Goal: Task Accomplishment & Management: Use online tool/utility

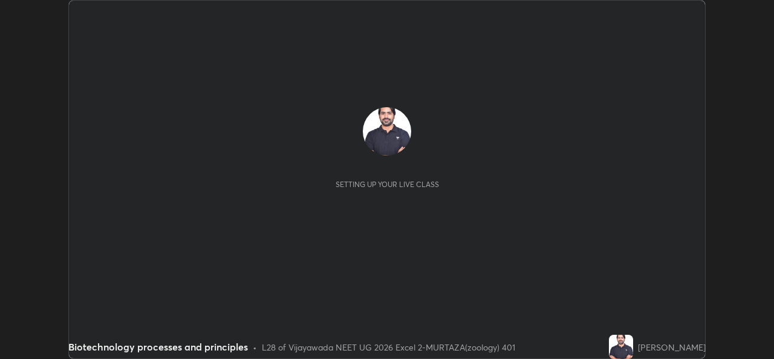
scroll to position [359, 773]
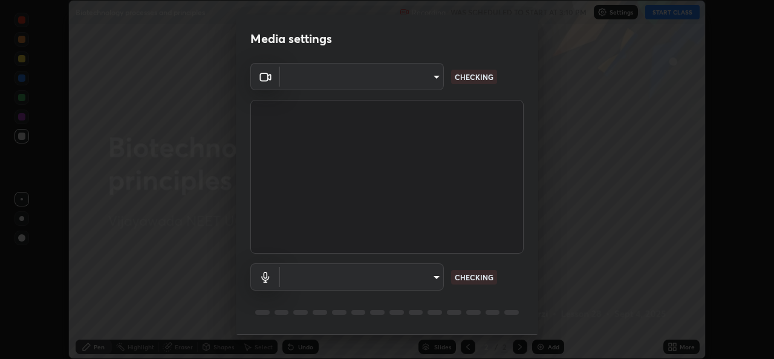
type input "3a992d1da3209f10b5da796cf46cb8db787427b461a3fd2b7253857f6e40e0ec"
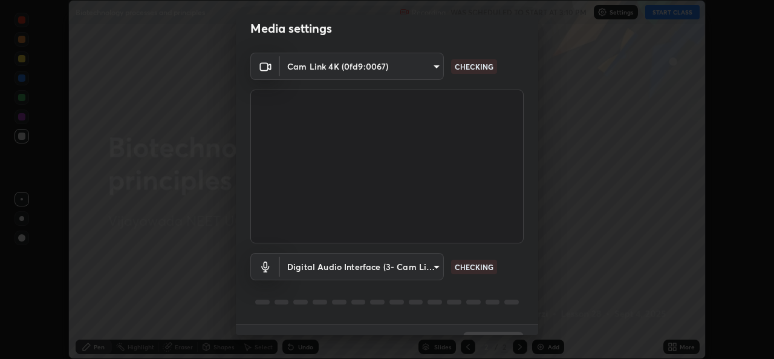
scroll to position [38, 0]
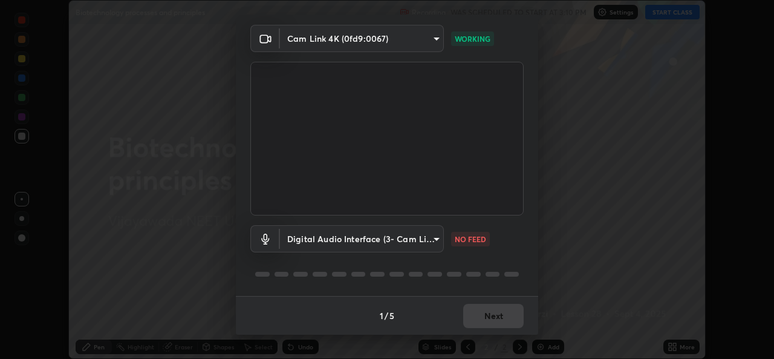
click at [436, 241] on body "Erase all Biotechnology processes and principles Recording WAS SCHEDULED TO STA…" at bounding box center [387, 179] width 774 height 359
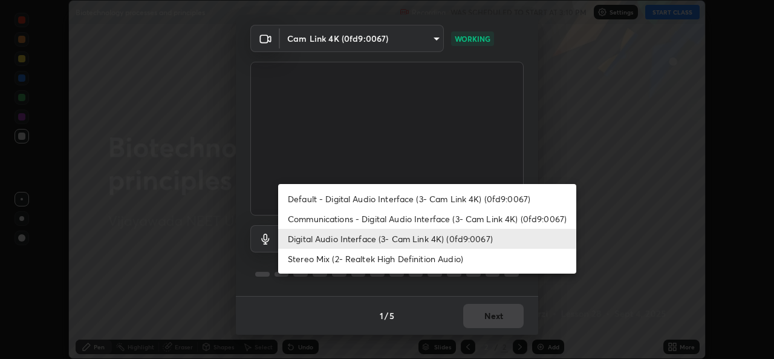
click at [411, 241] on li "Digital Audio Interface (3- Cam Link 4K) (0fd9:0067)" at bounding box center [427, 239] width 298 height 20
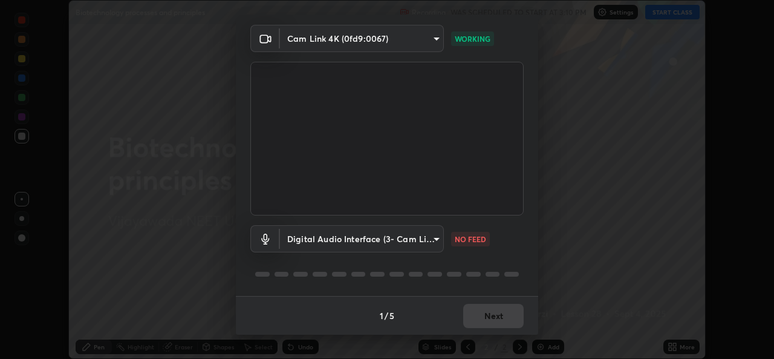
click at [441, 241] on body "Erase all Biotechnology processes and principles Recording WAS SCHEDULED TO STA…" at bounding box center [387, 179] width 774 height 359
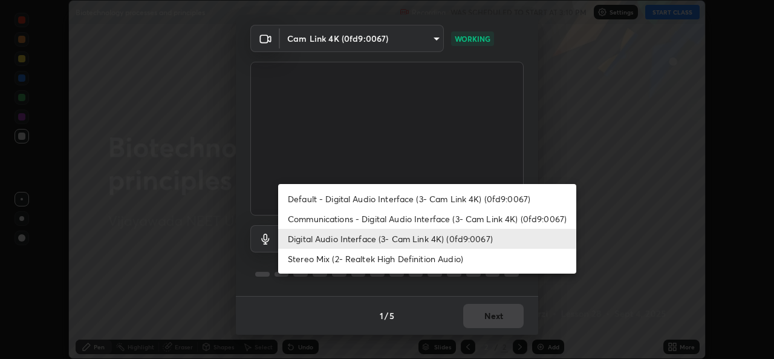
click at [412, 240] on li "Digital Audio Interface (3- Cam Link 4K) (0fd9:0067)" at bounding box center [427, 239] width 298 height 20
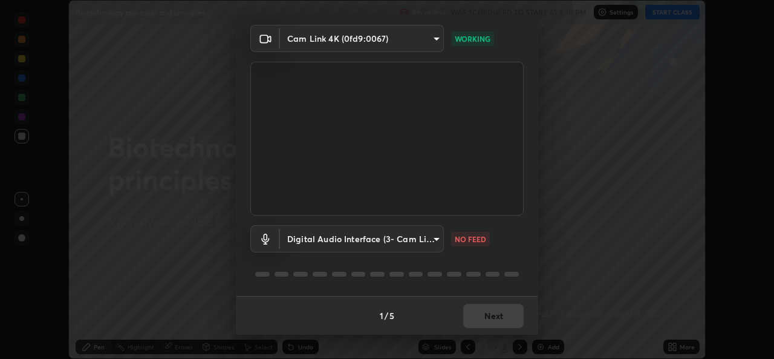
click at [438, 241] on body "Erase all Biotechnology processes and principles Recording WAS SCHEDULED TO STA…" at bounding box center [387, 179] width 774 height 359
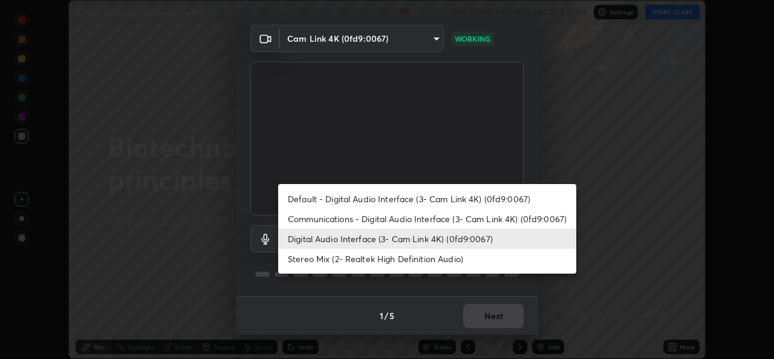
click at [427, 219] on li "Communications - Digital Audio Interface (3- Cam Link 4K) (0fd9:0067)" at bounding box center [427, 219] width 298 height 20
type input "communications"
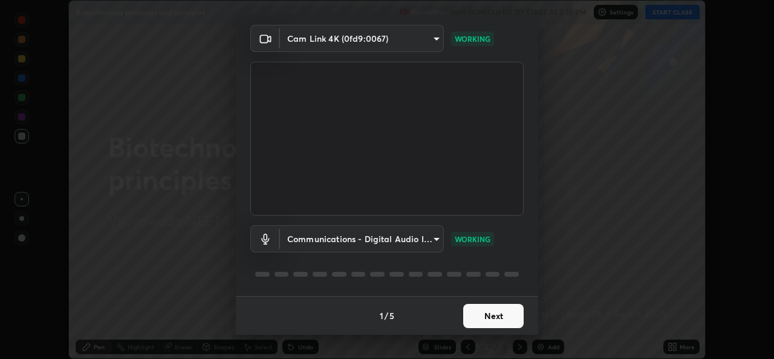
click at [479, 314] on button "Next" at bounding box center [493, 316] width 60 height 24
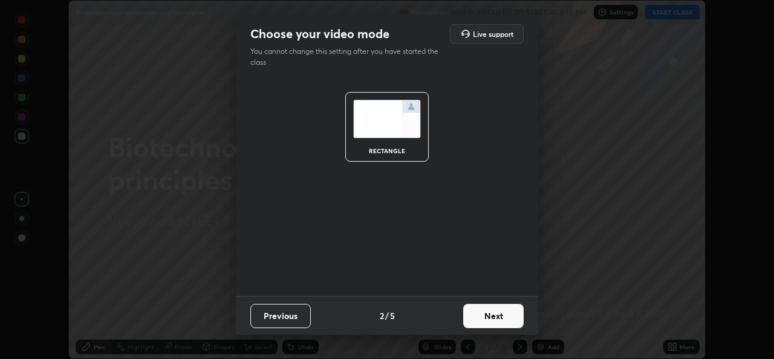
click at [487, 314] on button "Next" at bounding box center [493, 316] width 60 height 24
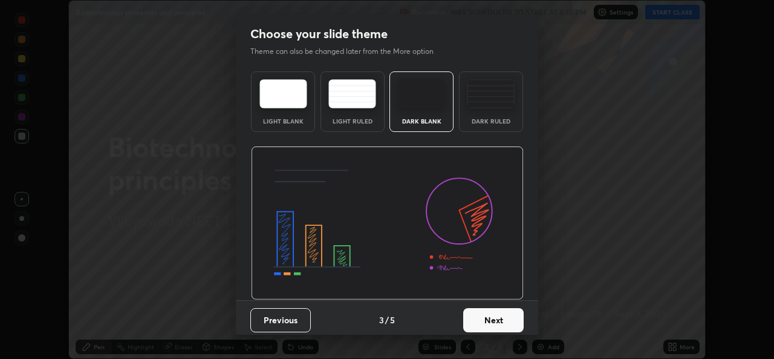
click at [496, 319] on button "Next" at bounding box center [493, 320] width 60 height 24
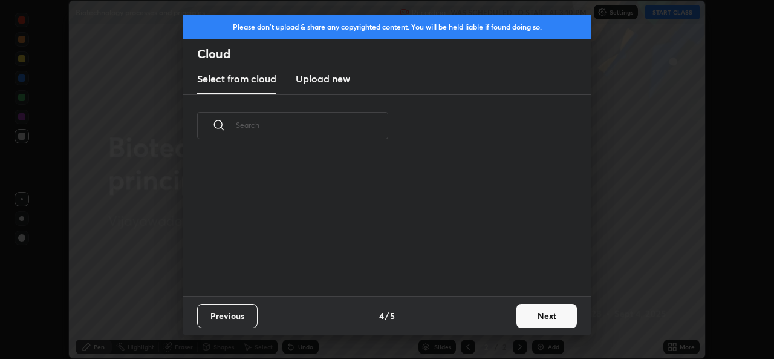
click at [529, 316] on button "Next" at bounding box center [546, 316] width 60 height 24
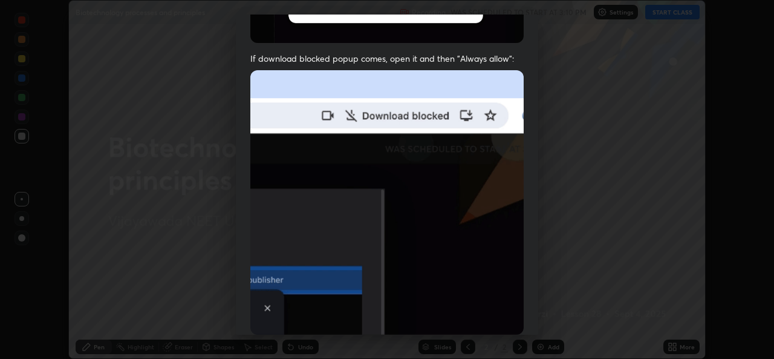
scroll to position [285, 0]
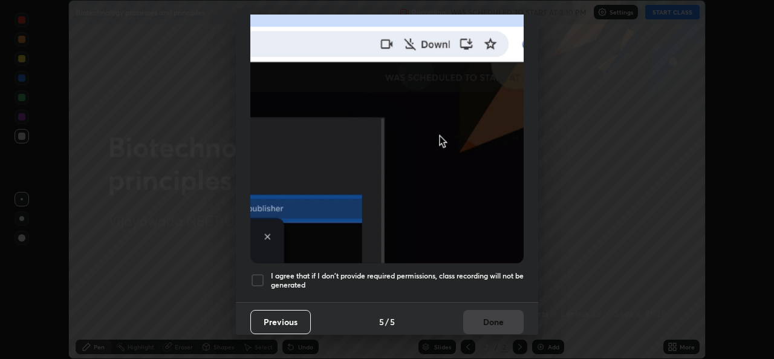
click at [262, 278] on div at bounding box center [257, 280] width 15 height 15
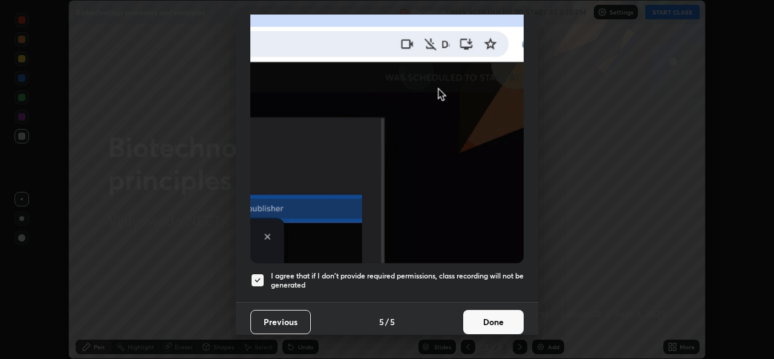
click at [483, 314] on button "Done" at bounding box center [493, 322] width 60 height 24
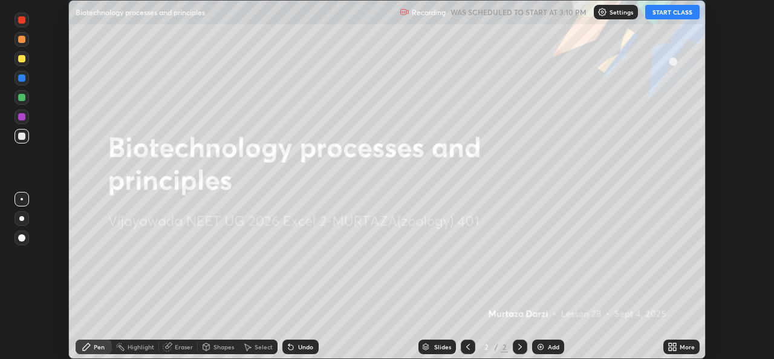
click at [672, 11] on button "START CLASS" at bounding box center [672, 12] width 54 height 15
click at [674, 348] on icon at bounding box center [674, 348] width 3 height 3
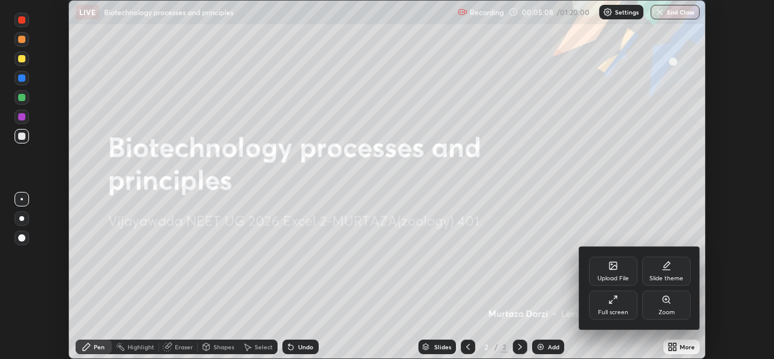
click at [610, 268] on icon at bounding box center [613, 265] width 7 height 7
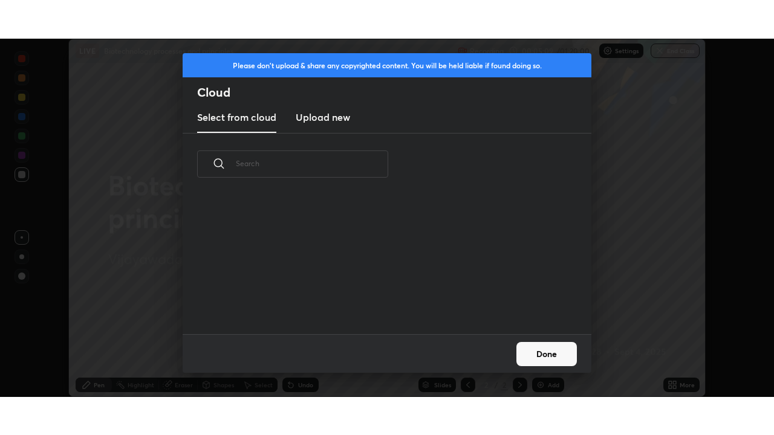
scroll to position [139, 388]
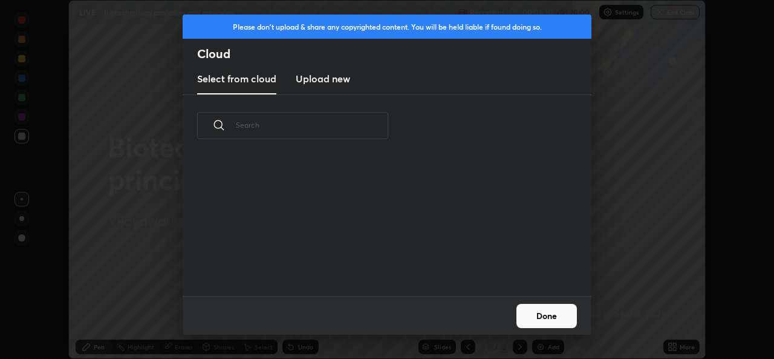
click at [317, 84] on h3 "Upload new" at bounding box center [323, 78] width 54 height 15
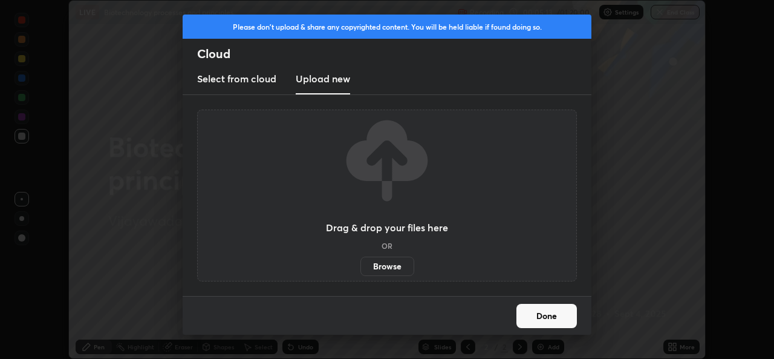
click at [390, 263] on label "Browse" at bounding box center [387, 265] width 54 height 19
click at [360, 263] on input "Browse" at bounding box center [360, 265] width 0 height 19
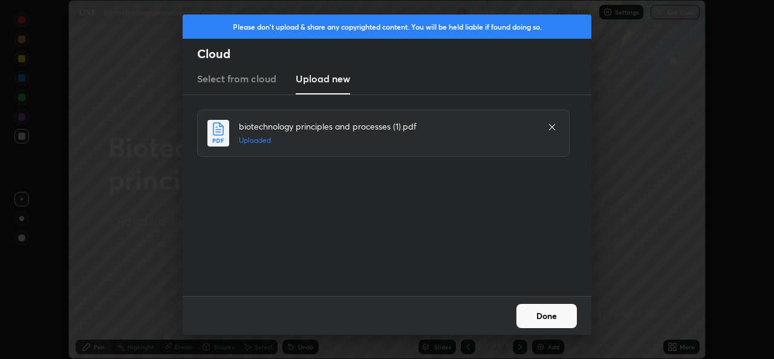
click at [557, 318] on button "Done" at bounding box center [546, 316] width 60 height 24
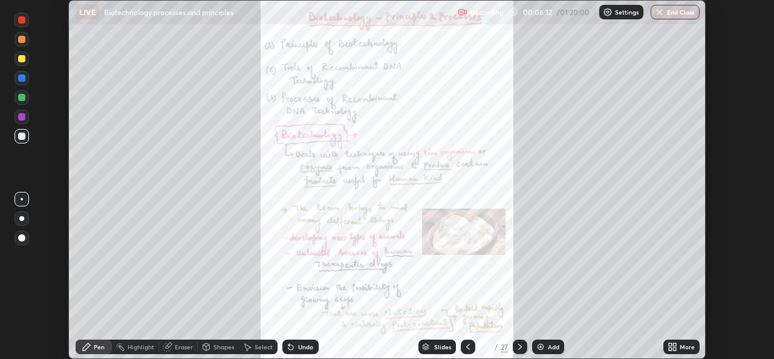
click at [670, 344] on icon at bounding box center [670, 344] width 3 height 3
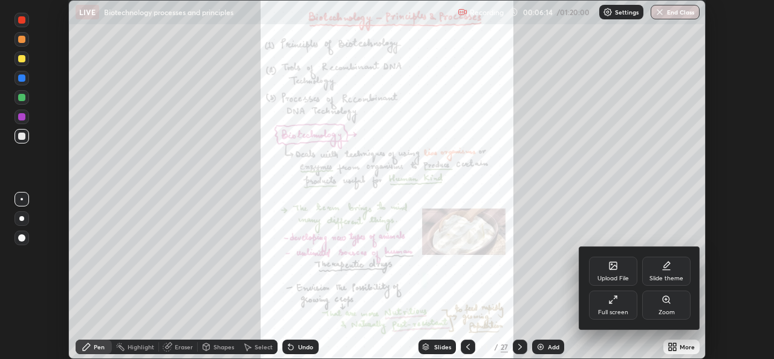
click at [623, 307] on div "Full screen" at bounding box center [613, 304] width 48 height 29
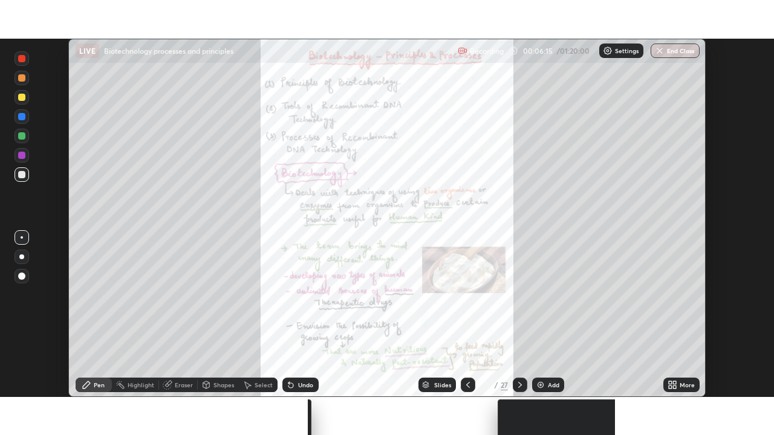
scroll to position [435, 774]
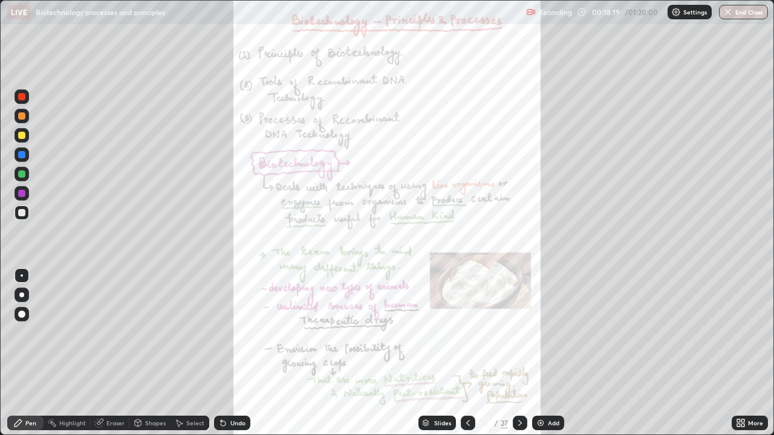
click at [434, 358] on div "Slides" at bounding box center [442, 423] width 17 height 6
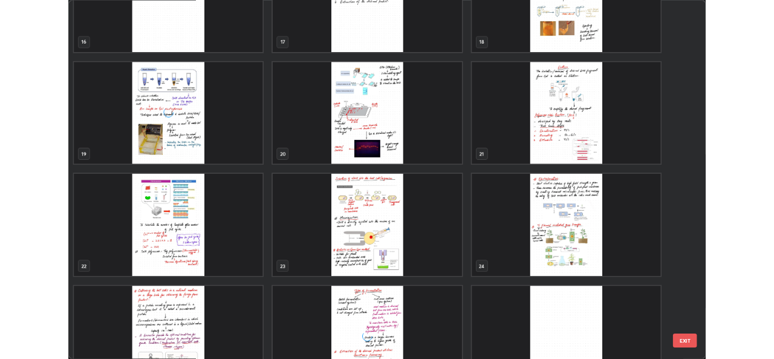
scroll to position [788, 0]
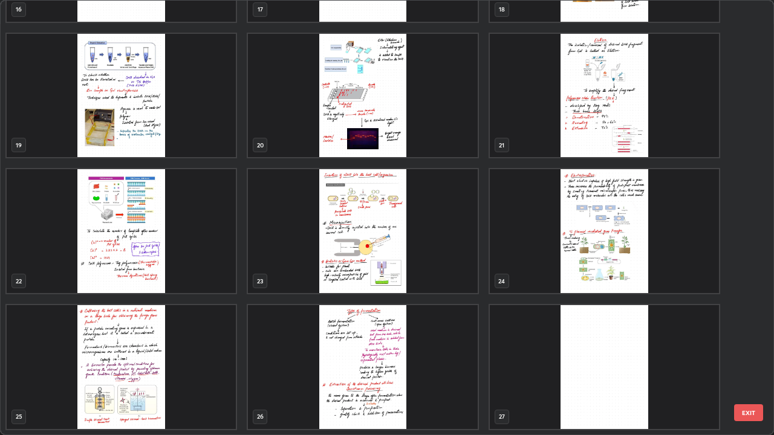
click at [405, 238] on img "grid" at bounding box center [362, 231] width 229 height 124
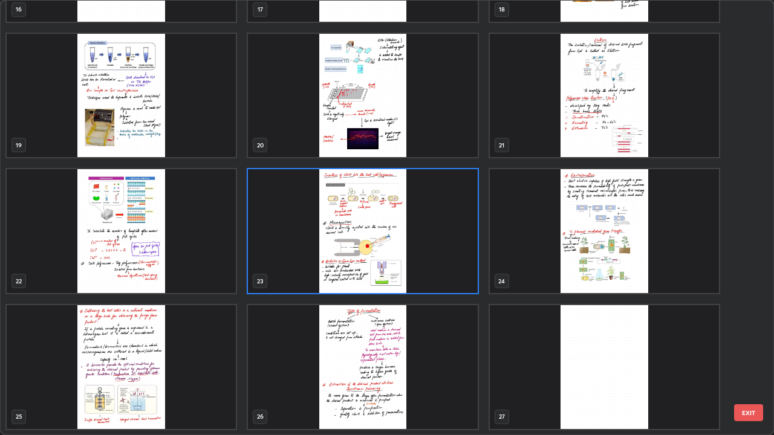
click at [408, 236] on img "grid" at bounding box center [362, 231] width 229 height 124
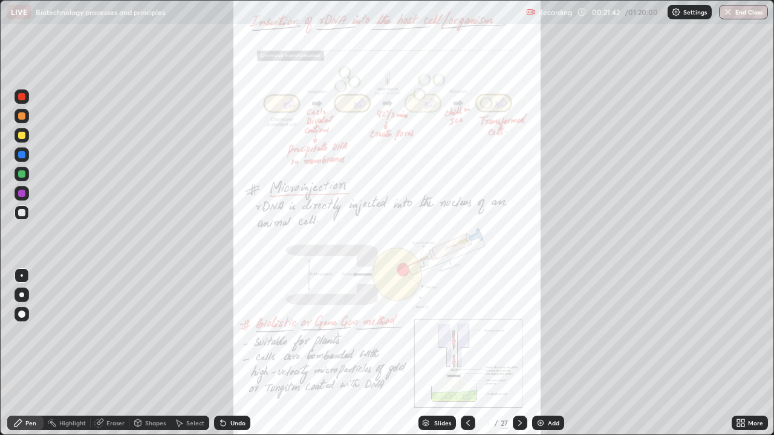
click at [741, 358] on icon at bounding box center [742, 425] width 3 height 3
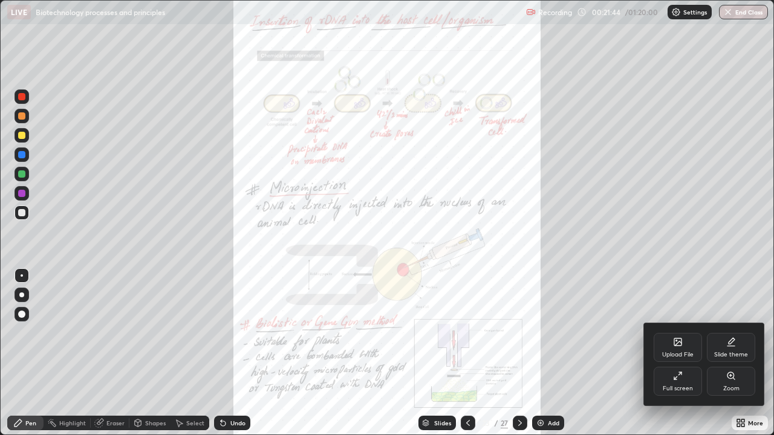
click at [610, 268] on div at bounding box center [387, 217] width 774 height 435
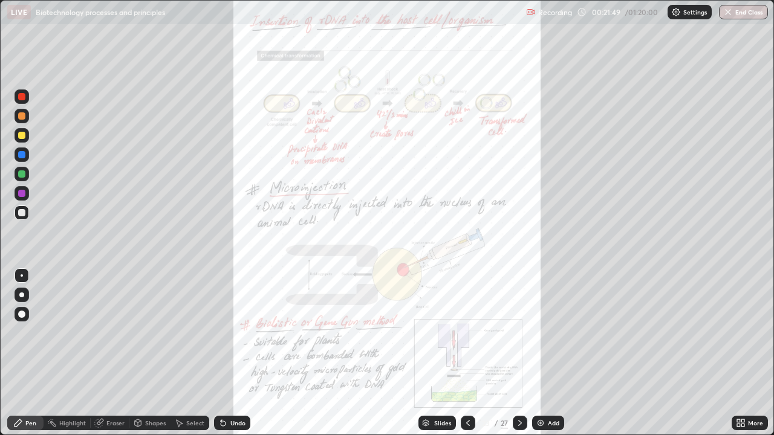
click at [21, 116] on div at bounding box center [21, 115] width 7 height 7
click at [22, 117] on div at bounding box center [21, 115] width 7 height 7
click at [23, 135] on div at bounding box center [21, 135] width 7 height 7
click at [21, 113] on div at bounding box center [21, 115] width 7 height 7
click at [21, 134] on div at bounding box center [21, 135] width 7 height 7
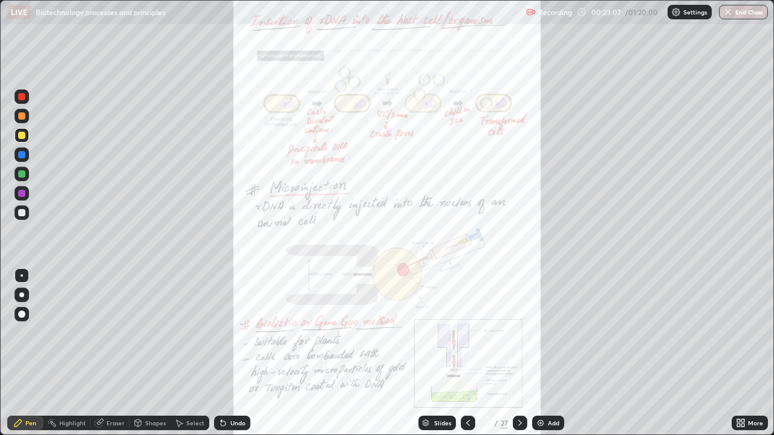
click at [22, 118] on div at bounding box center [21, 115] width 7 height 7
click at [19, 133] on div at bounding box center [21, 135] width 7 height 7
click at [740, 358] on icon at bounding box center [741, 423] width 10 height 10
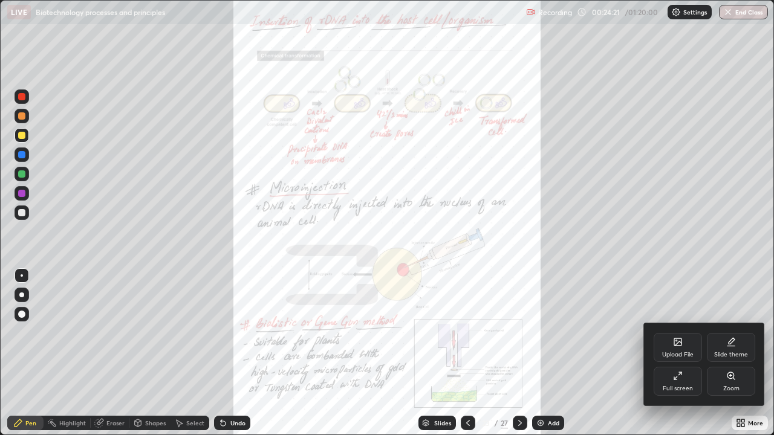
click at [734, 358] on div "Zoom" at bounding box center [731, 381] width 48 height 29
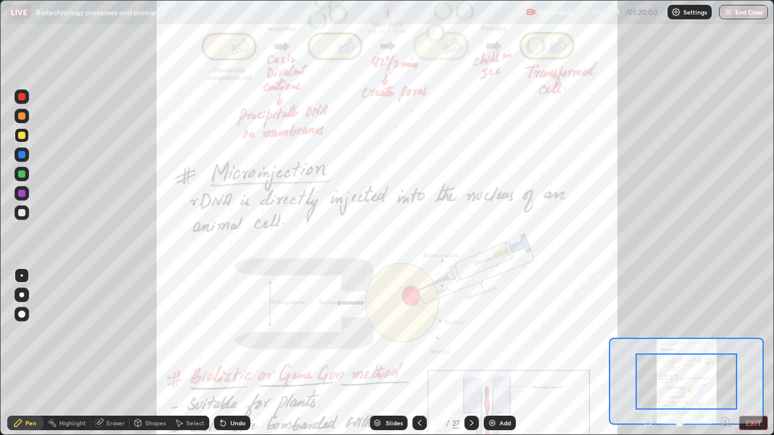
click at [729, 358] on icon at bounding box center [729, 425] width 2 height 2
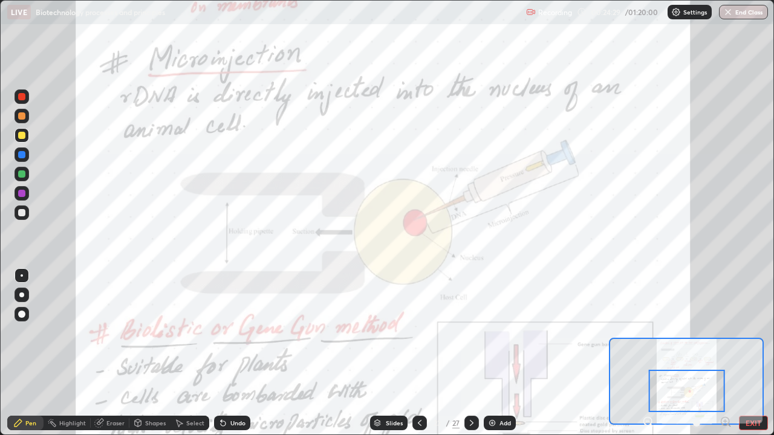
click at [21, 111] on div at bounding box center [22, 116] width 15 height 15
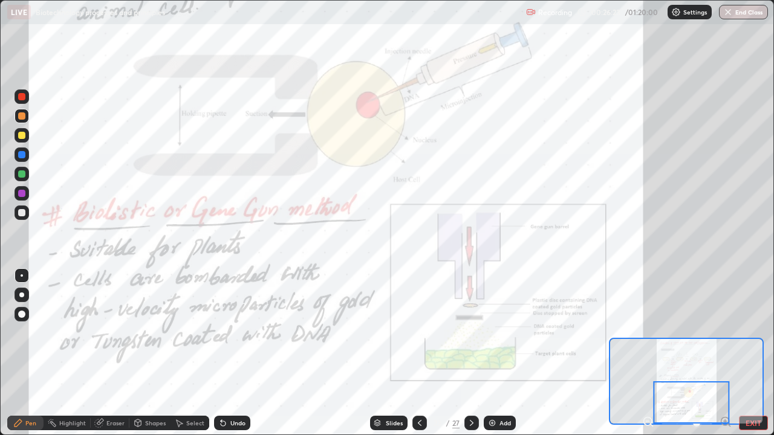
click at [469, 358] on icon at bounding box center [472, 423] width 10 height 10
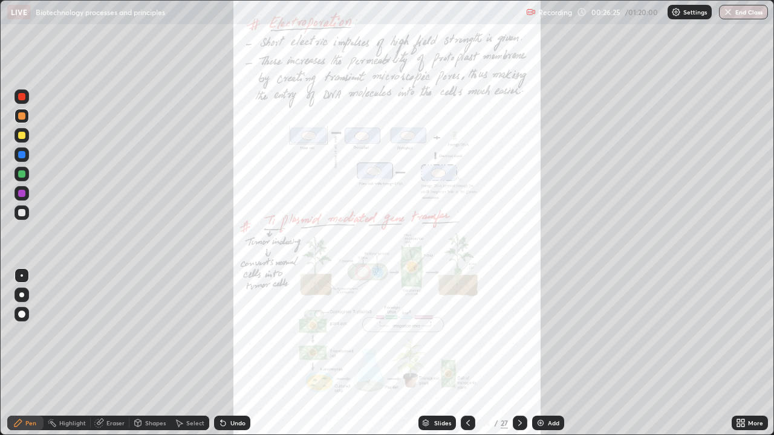
click at [743, 358] on icon at bounding box center [742, 421] width 3 height 3
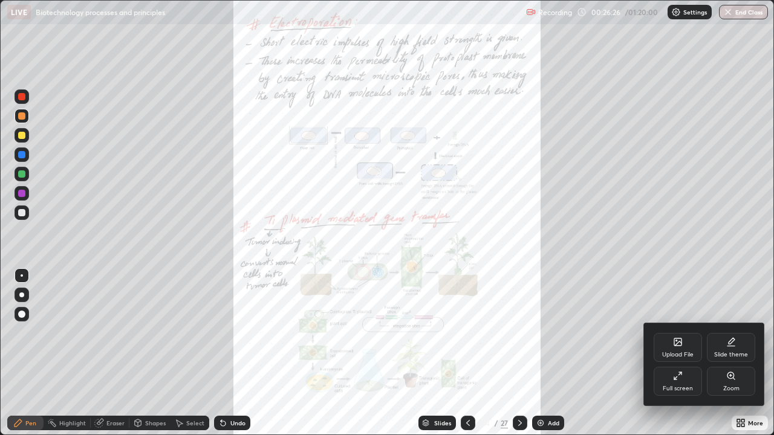
click at [734, 358] on div "Zoom" at bounding box center [731, 389] width 16 height 6
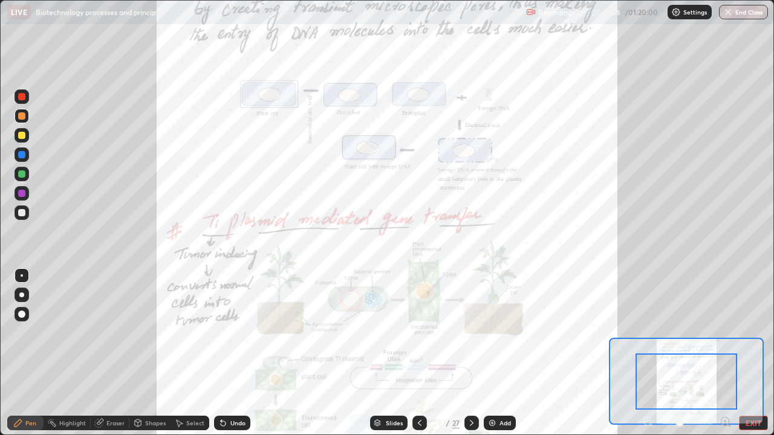
click at [725, 358] on icon at bounding box center [725, 421] width 3 height 0
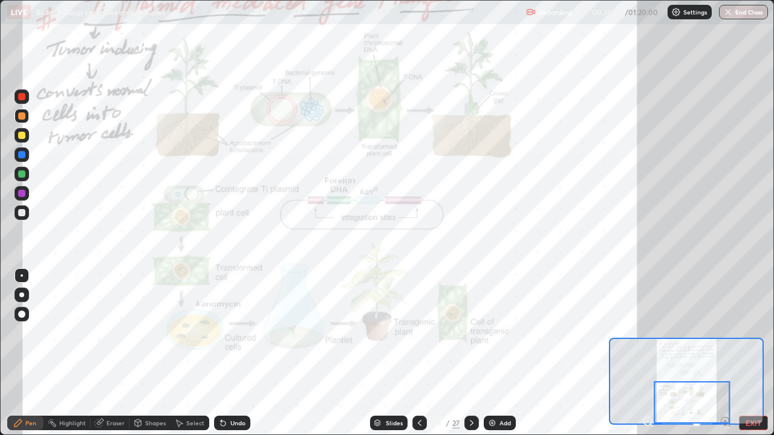
click at [476, 358] on div at bounding box center [471, 423] width 15 height 15
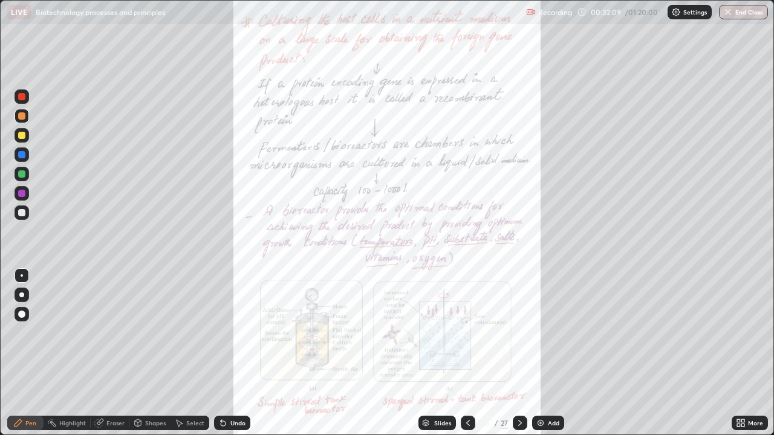
click at [743, 358] on icon at bounding box center [742, 425] width 3 height 3
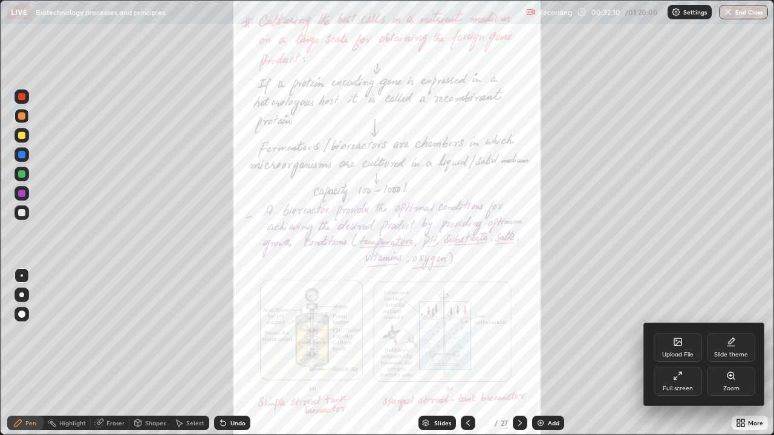
click at [736, 358] on div "Zoom" at bounding box center [731, 389] width 16 height 6
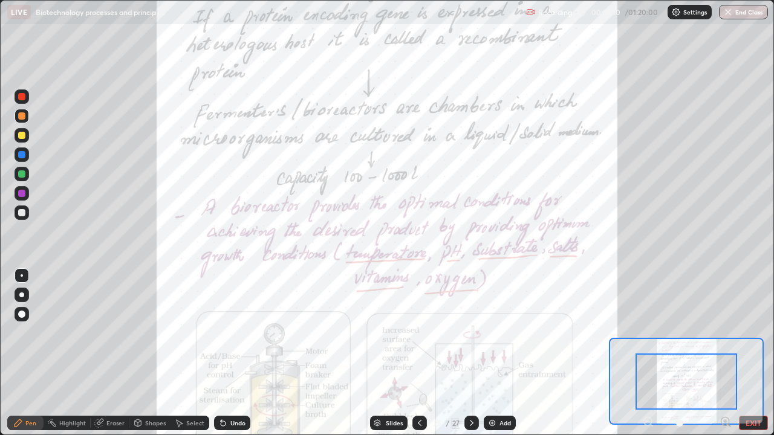
click at [725, 358] on icon at bounding box center [725, 421] width 3 height 0
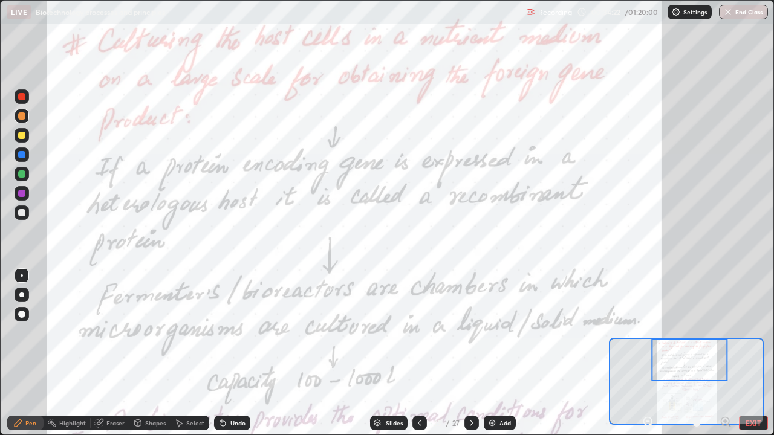
click at [24, 98] on div at bounding box center [21, 96] width 7 height 7
click at [23, 135] on div at bounding box center [21, 135] width 7 height 7
click at [24, 117] on div at bounding box center [21, 115] width 7 height 7
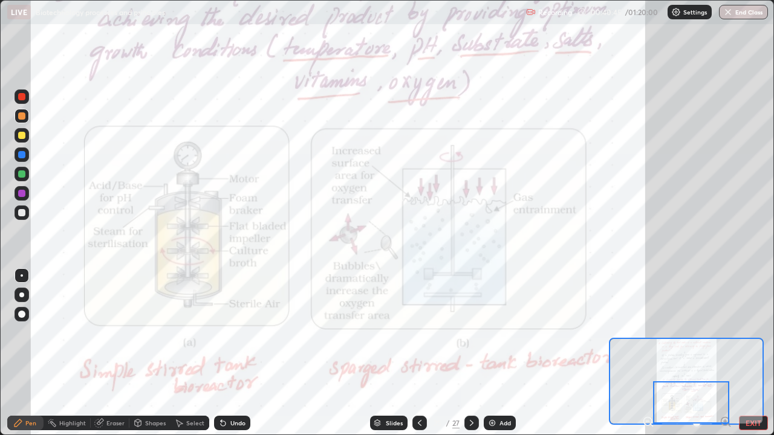
click at [471, 358] on icon at bounding box center [472, 423] width 4 height 6
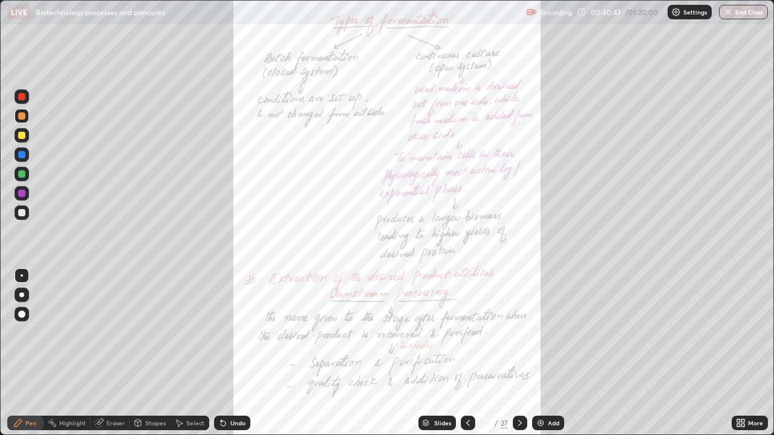
click at [749, 358] on div "More" at bounding box center [755, 423] width 15 height 6
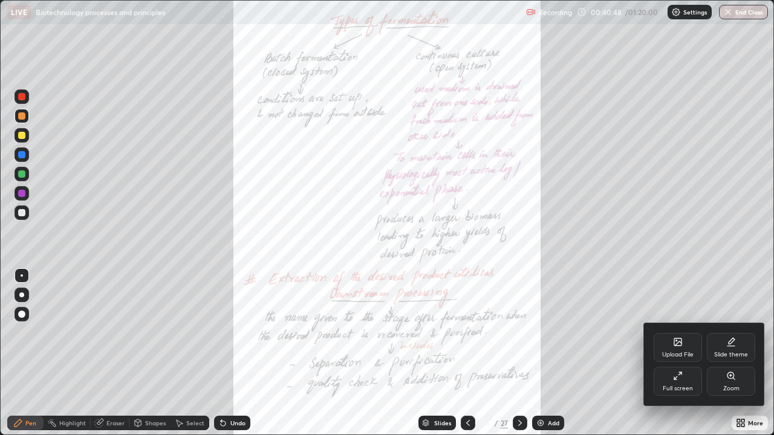
click at [729, 358] on icon at bounding box center [731, 376] width 10 height 10
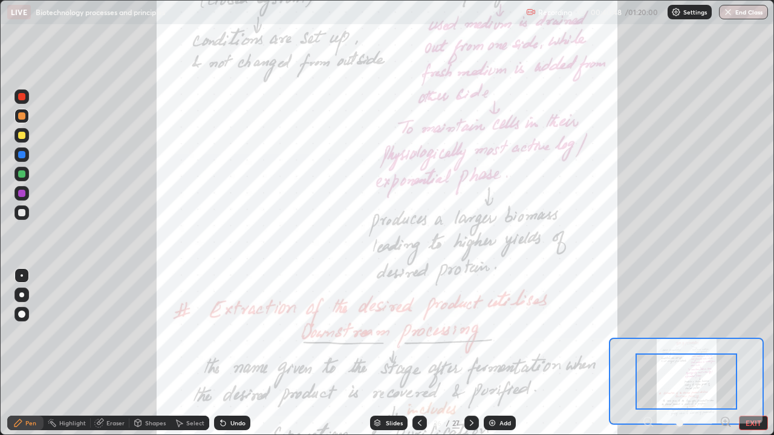
click at [725, 358] on icon at bounding box center [725, 421] width 3 height 0
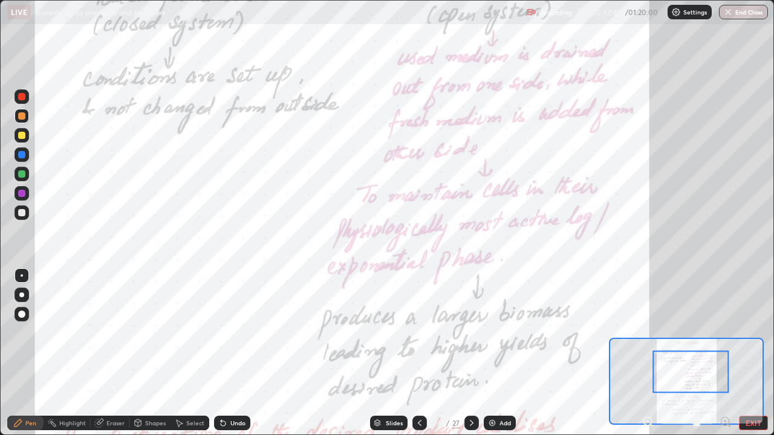
click at [120, 358] on div "Eraser" at bounding box center [115, 423] width 18 height 6
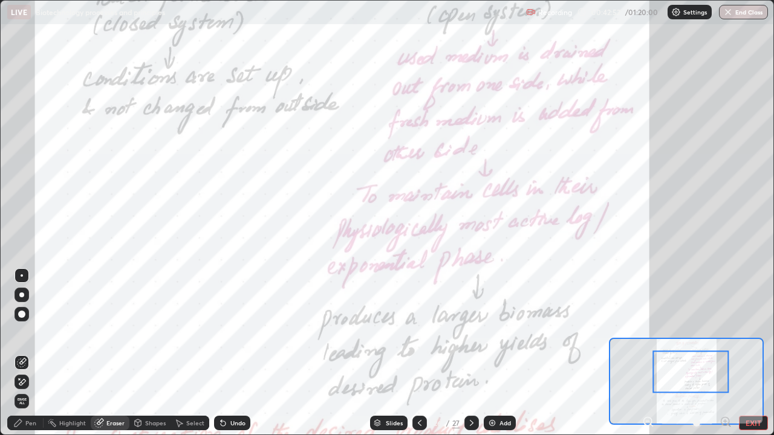
click at [26, 358] on div "Pen" at bounding box center [30, 423] width 11 height 6
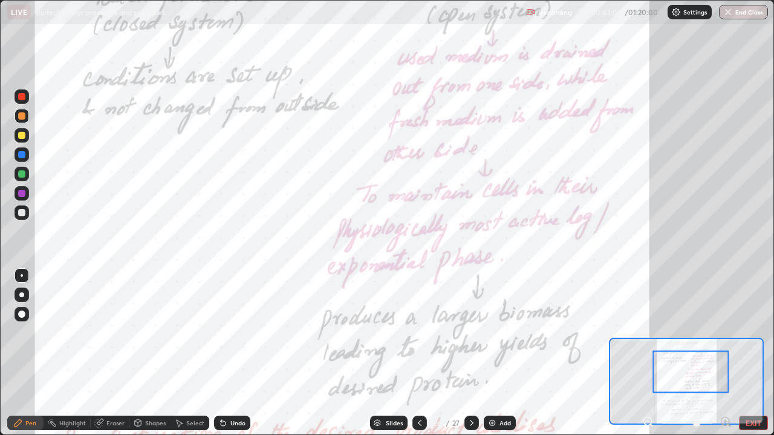
click at [20, 134] on div at bounding box center [21, 135] width 7 height 7
click at [19, 116] on div at bounding box center [21, 115] width 7 height 7
click at [19, 195] on div at bounding box center [21, 193] width 7 height 7
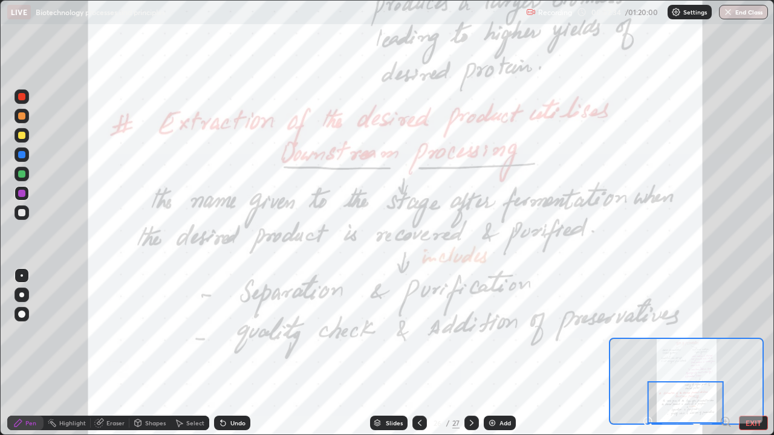
click at [749, 358] on button "EXIT" at bounding box center [753, 423] width 29 height 15
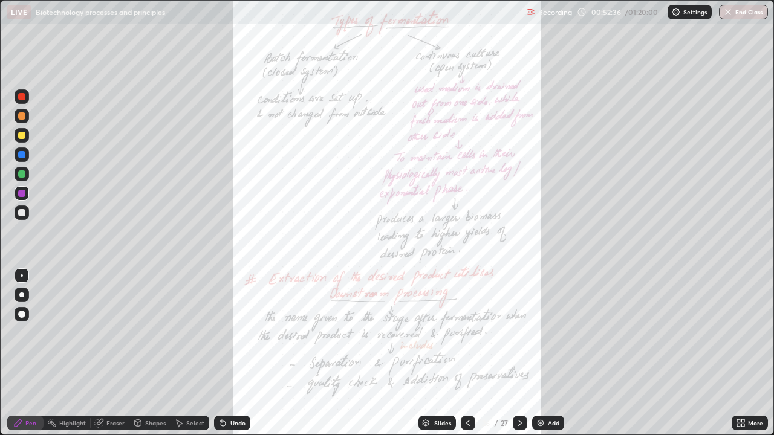
click at [743, 358] on icon at bounding box center [742, 421] width 3 height 3
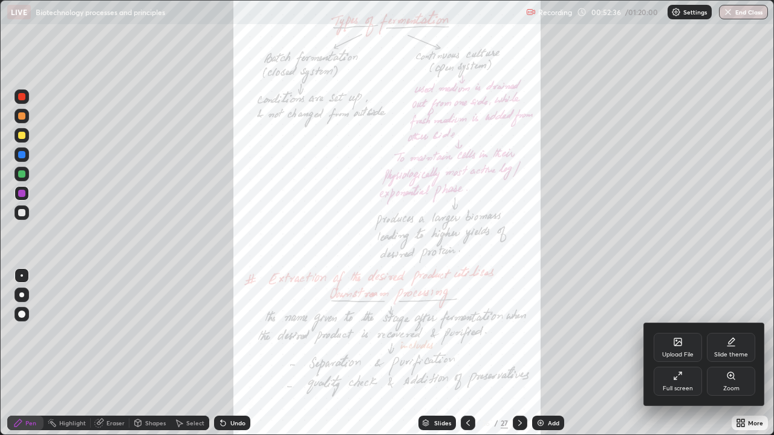
click at [677, 358] on div "Full screen" at bounding box center [678, 389] width 30 height 6
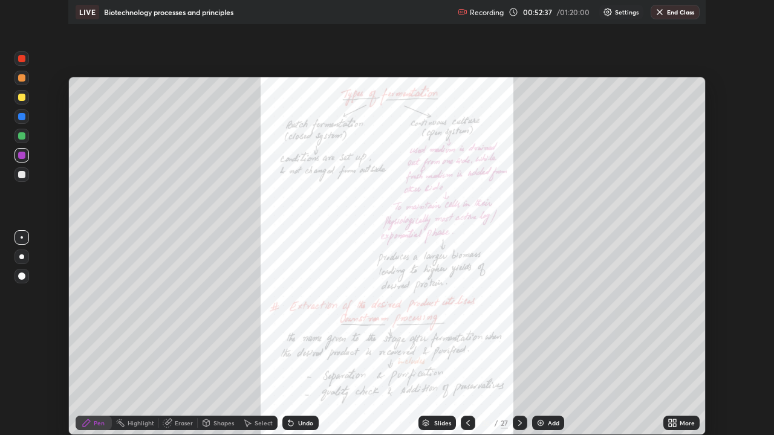
scroll to position [60109, 59694]
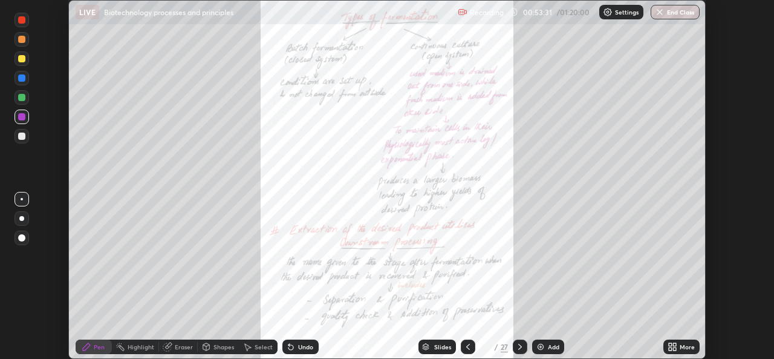
click at [677, 347] on div "More" at bounding box center [681, 346] width 36 height 15
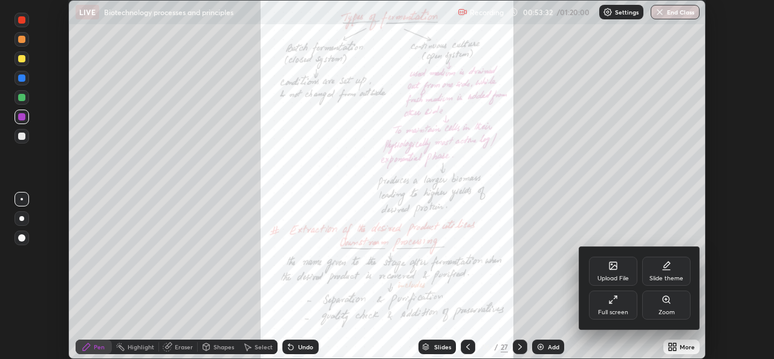
click at [620, 311] on div "Full screen" at bounding box center [613, 312] width 30 height 6
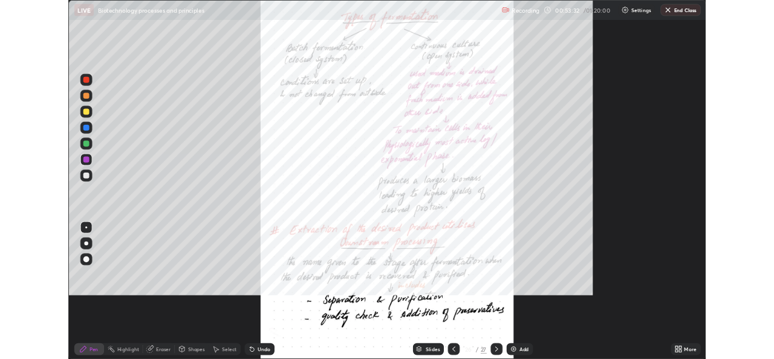
scroll to position [435, 774]
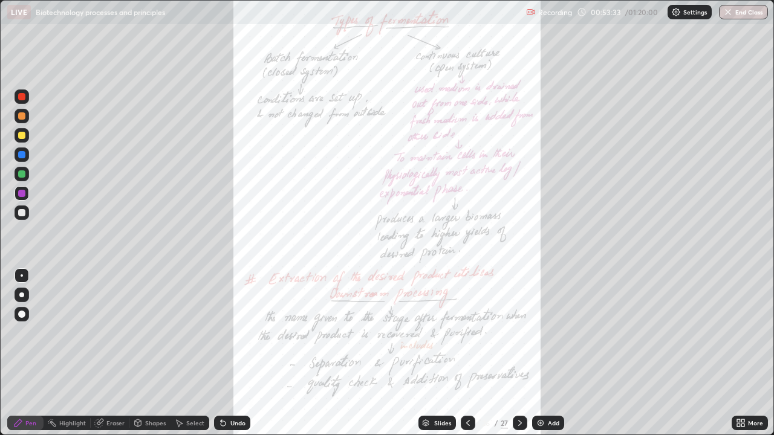
click at [743, 358] on icon at bounding box center [742, 425] width 3 height 3
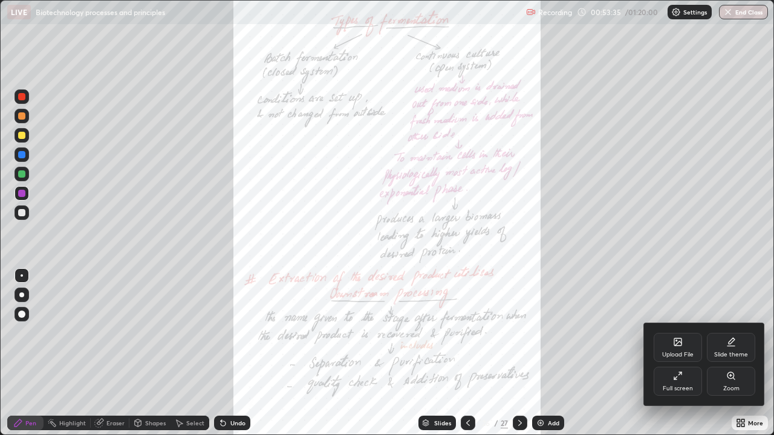
click at [681, 358] on icon at bounding box center [678, 376] width 10 height 10
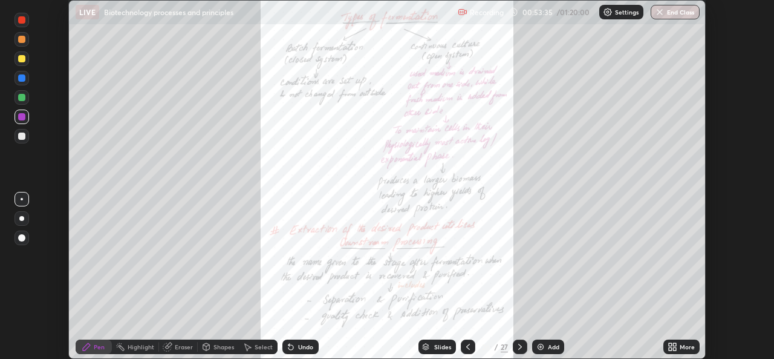
scroll to position [60109, 59694]
click at [671, 346] on icon at bounding box center [673, 347] width 10 height 10
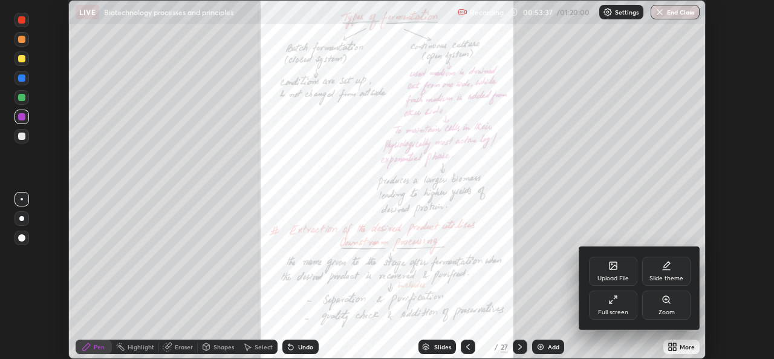
click at [625, 270] on div "Upload File" at bounding box center [613, 270] width 48 height 29
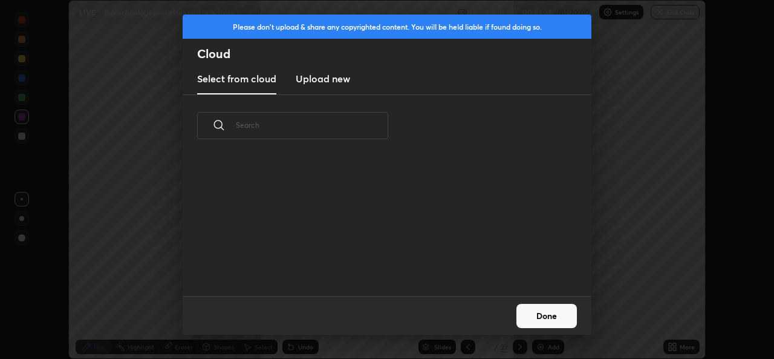
scroll to position [139, 388]
click at [336, 77] on h3 "Upload new" at bounding box center [323, 78] width 54 height 15
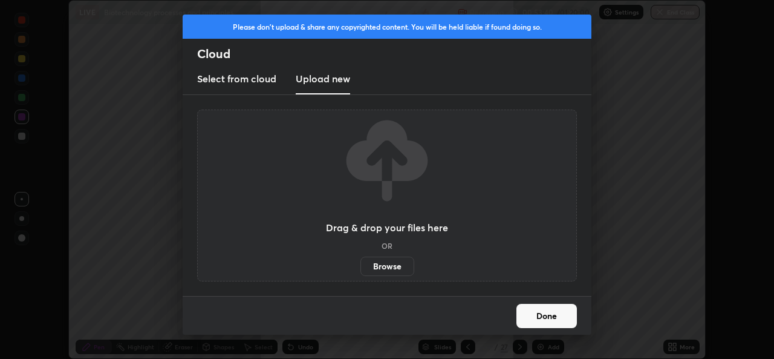
click at [397, 268] on label "Browse" at bounding box center [387, 265] width 54 height 19
click at [360, 268] on input "Browse" at bounding box center [360, 265] width 0 height 19
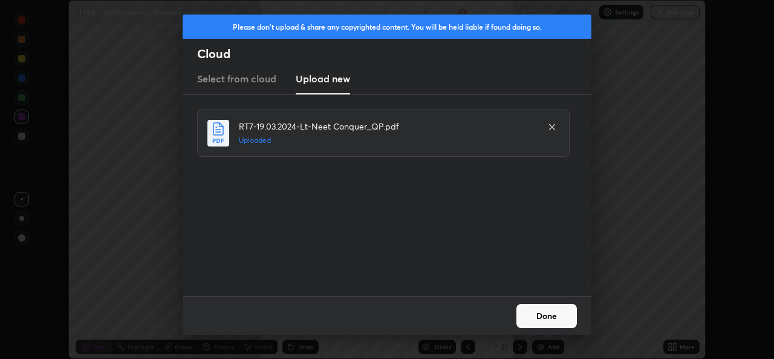
click at [565, 314] on button "Done" at bounding box center [546, 316] width 60 height 24
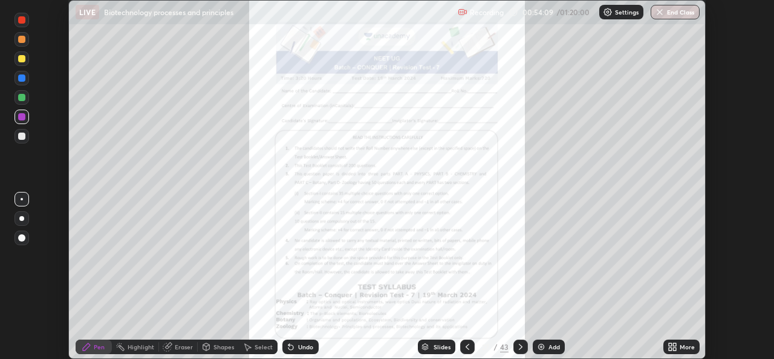
click at [431, 345] on div "Slides" at bounding box center [436, 346] width 37 height 15
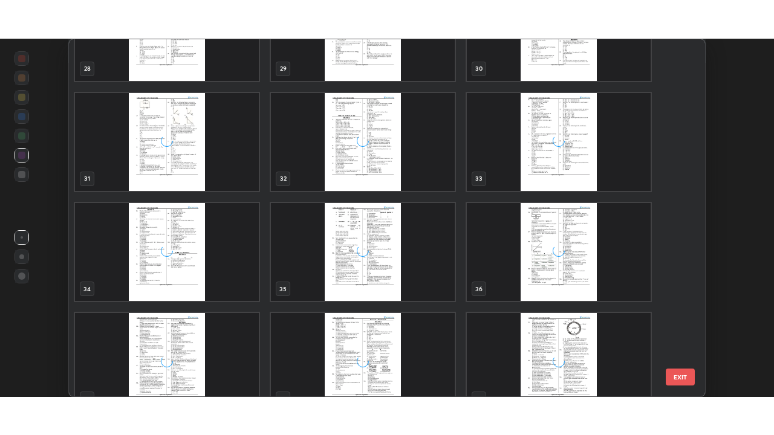
scroll to position [1295, 0]
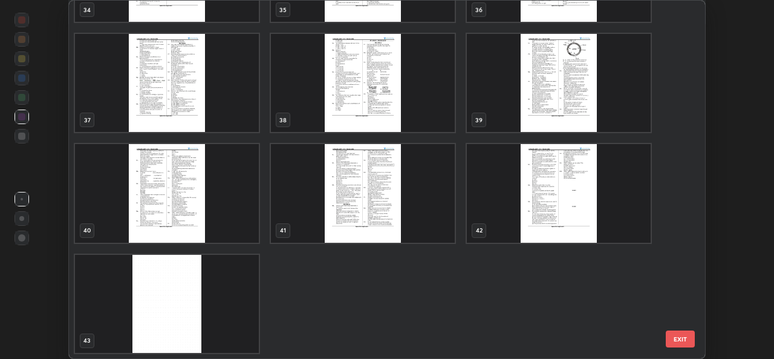
click at [417, 105] on img "grid" at bounding box center [363, 83] width 184 height 98
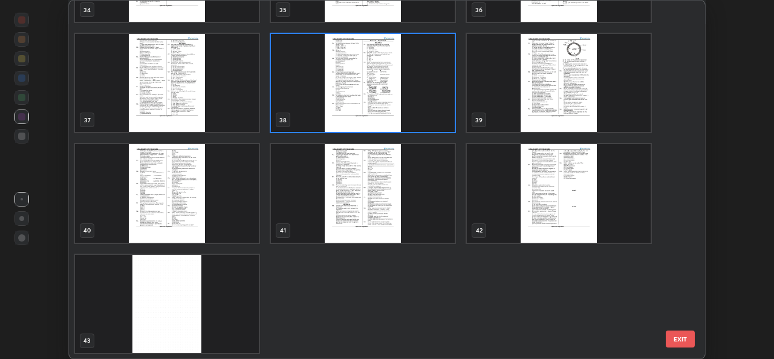
click at [431, 111] on img "grid" at bounding box center [363, 83] width 184 height 98
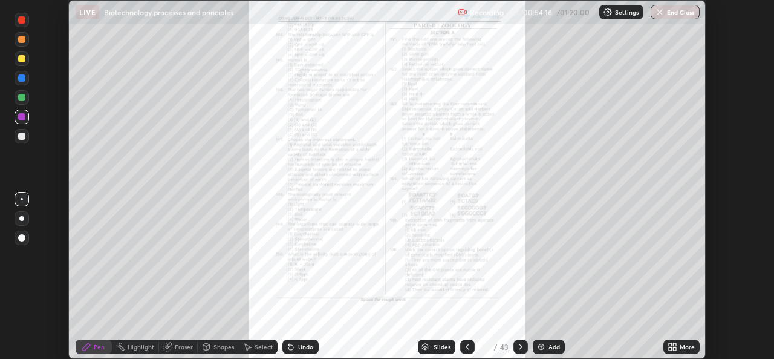
click at [432, 106] on img "grid" at bounding box center [363, 83] width 184 height 98
click at [674, 345] on icon at bounding box center [674, 344] width 3 height 3
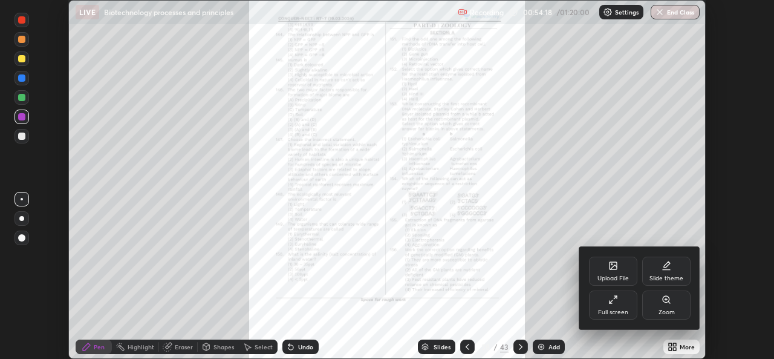
click at [623, 313] on div "Full screen" at bounding box center [613, 312] width 30 height 6
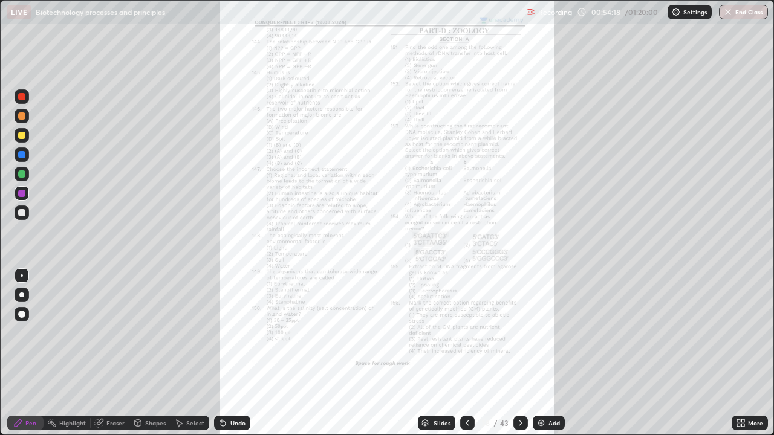
scroll to position [435, 774]
click at [743, 358] on icon at bounding box center [742, 421] width 3 height 3
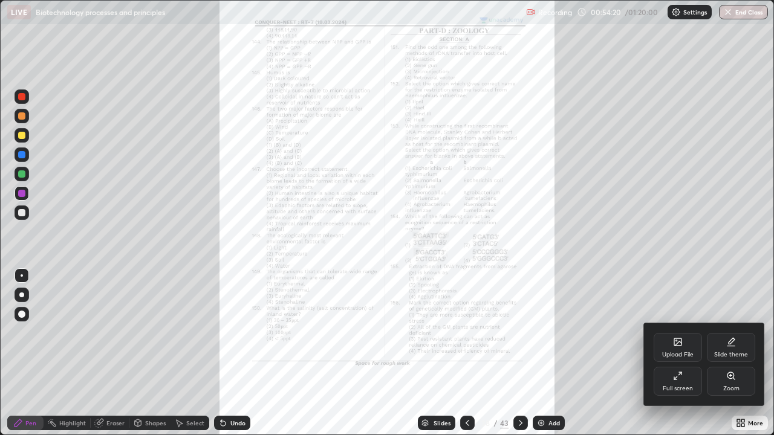
click at [733, 358] on div "Zoom" at bounding box center [731, 389] width 16 height 6
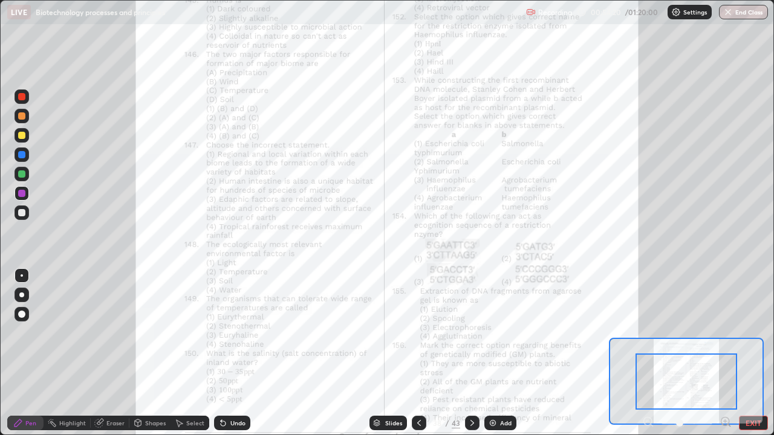
click at [733, 358] on div at bounding box center [687, 382] width 102 height 56
click at [731, 358] on div at bounding box center [687, 382] width 102 height 56
click at [725, 358] on icon at bounding box center [725, 421] width 0 height 3
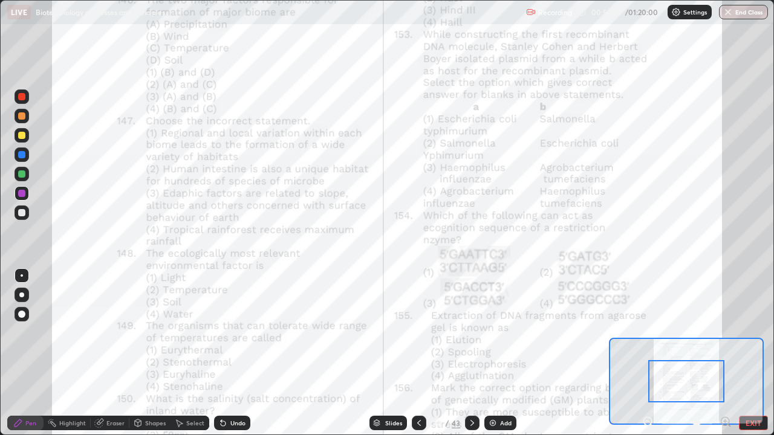
click at [725, 358] on icon at bounding box center [725, 421] width 0 height 3
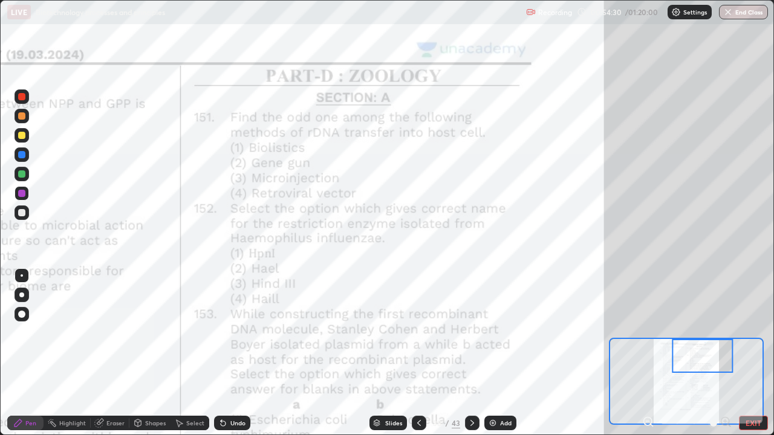
click at [22, 194] on div at bounding box center [21, 193] width 7 height 7
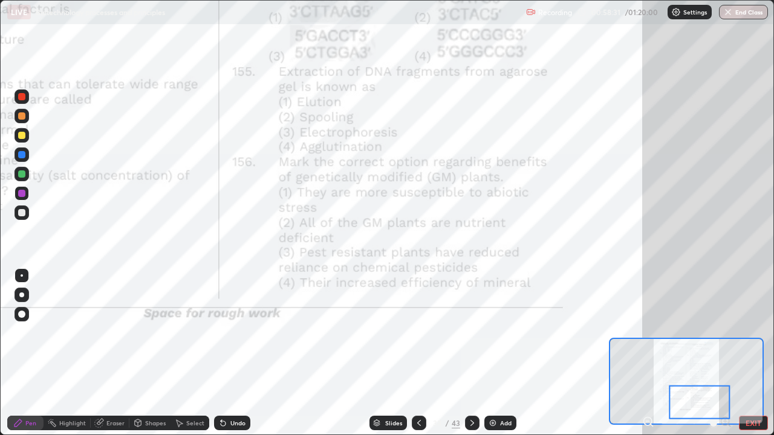
click at [470, 358] on icon at bounding box center [472, 423] width 10 height 10
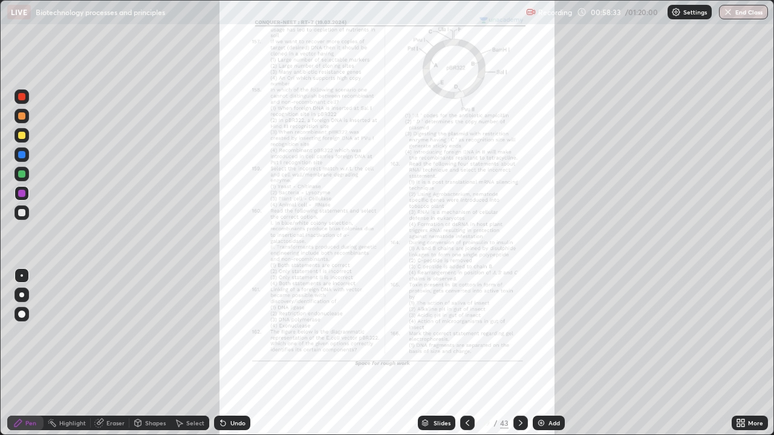
click at [740, 358] on icon at bounding box center [738, 421] width 3 height 3
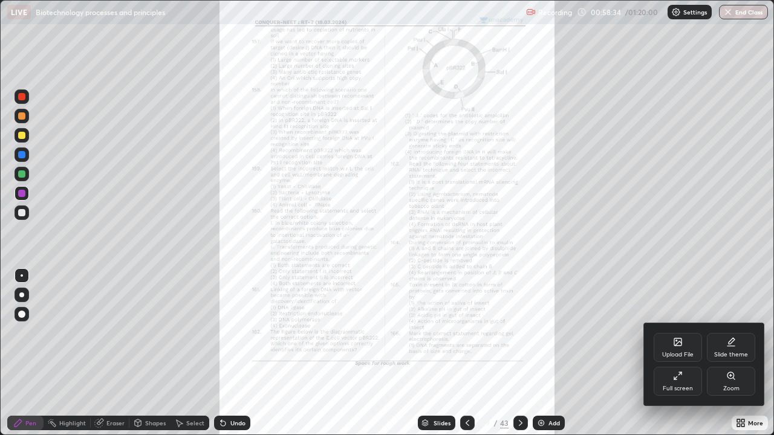
click at [725, 358] on div "Zoom" at bounding box center [731, 389] width 16 height 6
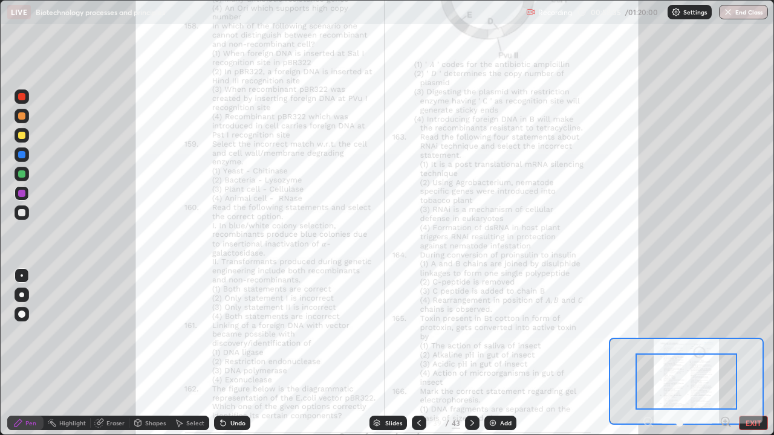
click at [724, 358] on icon at bounding box center [725, 421] width 3 height 0
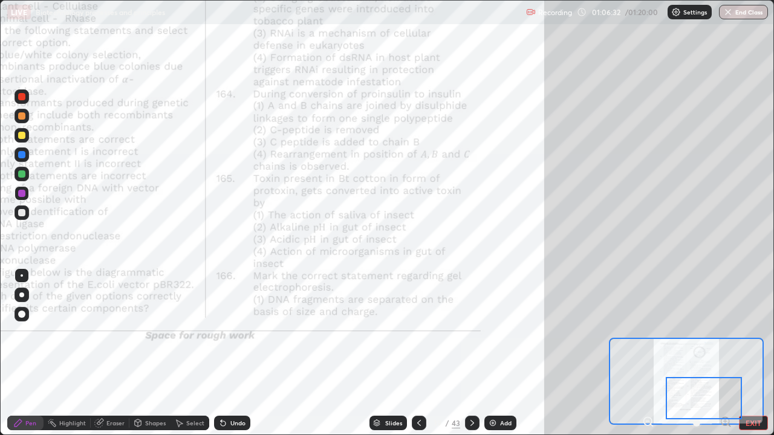
click at [751, 358] on button "EXIT" at bounding box center [753, 423] width 29 height 15
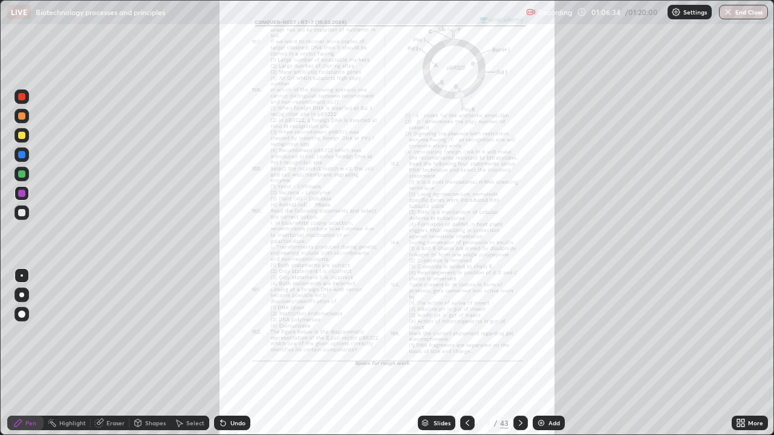
click at [738, 10] on button "End Class" at bounding box center [743, 12] width 49 height 15
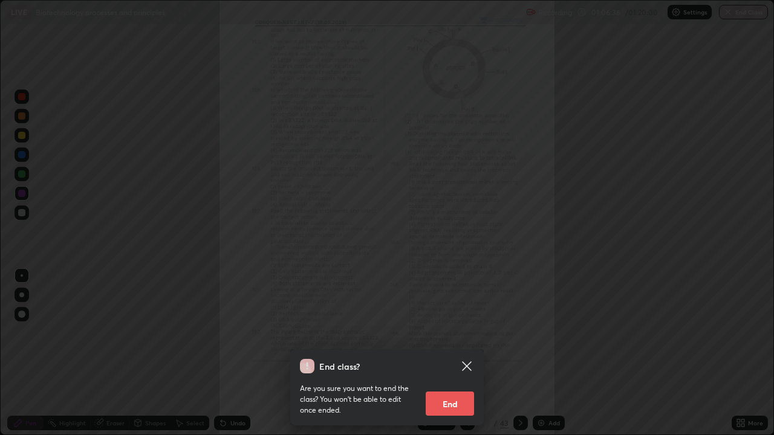
click at [450, 358] on button "End" at bounding box center [450, 404] width 48 height 24
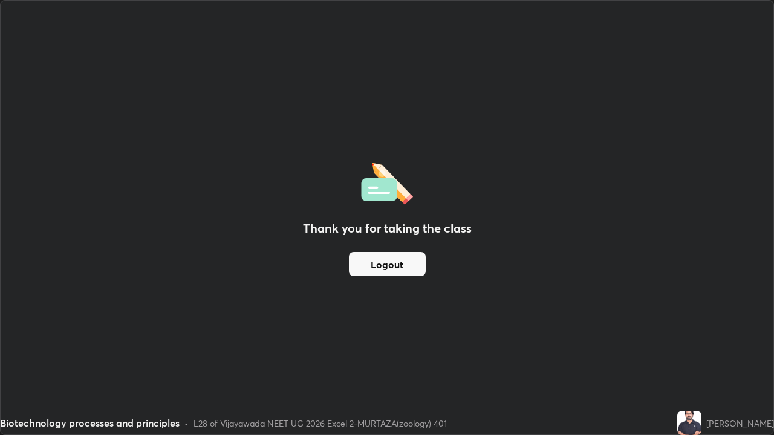
click at [403, 269] on button "Logout" at bounding box center [387, 264] width 77 height 24
